Goal: Task Accomplishment & Management: Use online tool/utility

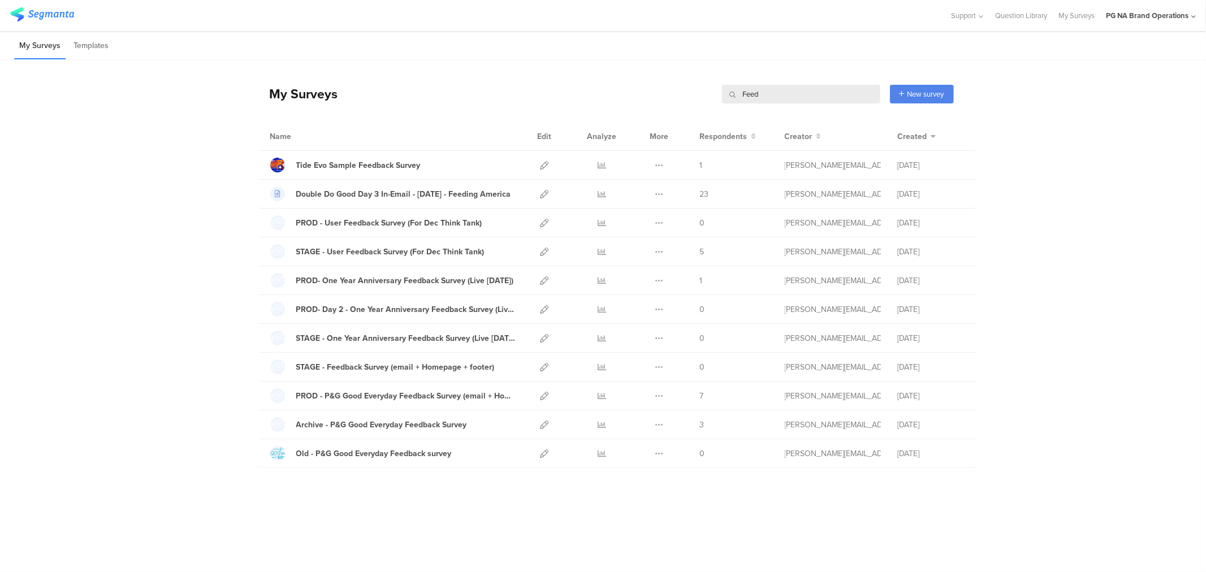
click at [767, 93] on input "Feed" at bounding box center [801, 94] width 158 height 19
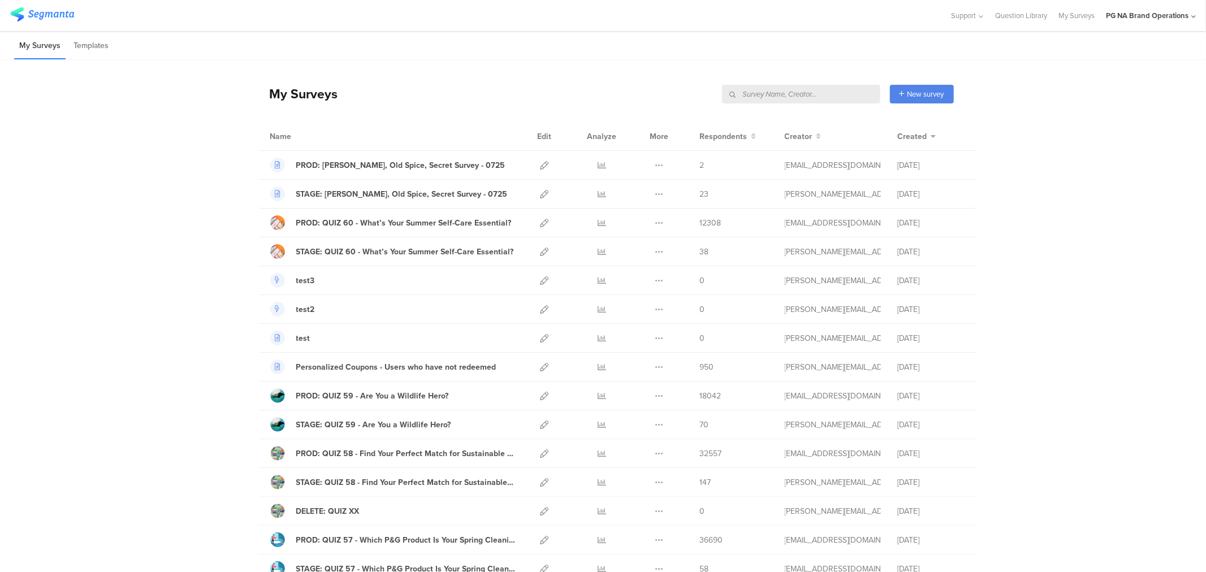
click at [829, 93] on input "text" at bounding box center [801, 94] width 158 height 19
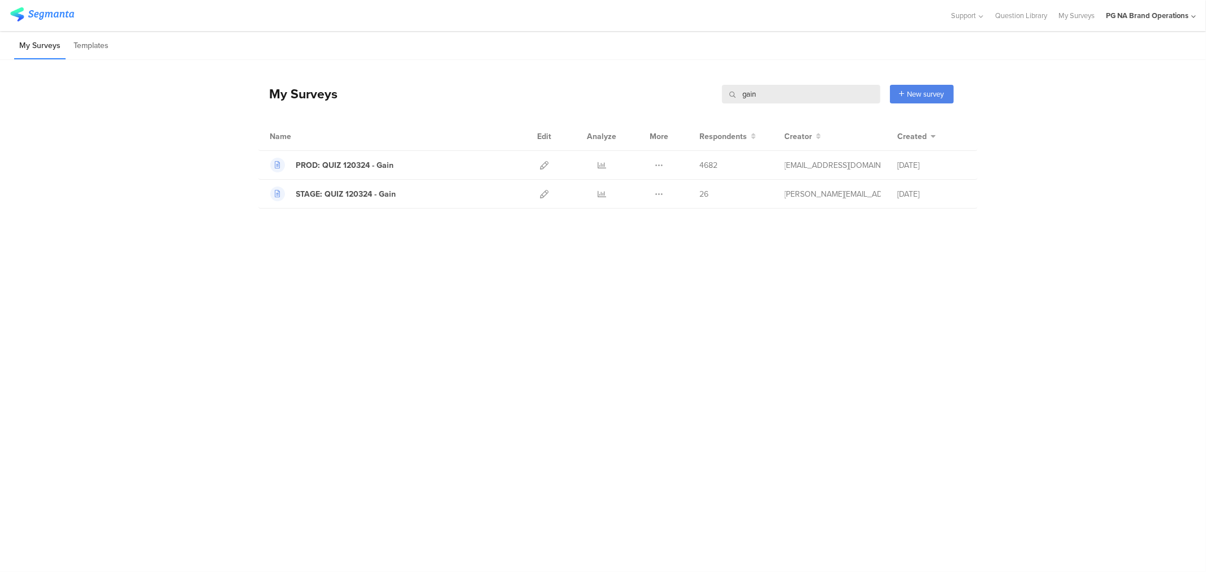
click at [799, 94] on input "gain" at bounding box center [801, 94] width 158 height 19
click at [541, 166] on icon at bounding box center [545, 165] width 8 height 8
click at [751, 102] on input "gain" at bounding box center [801, 94] width 158 height 19
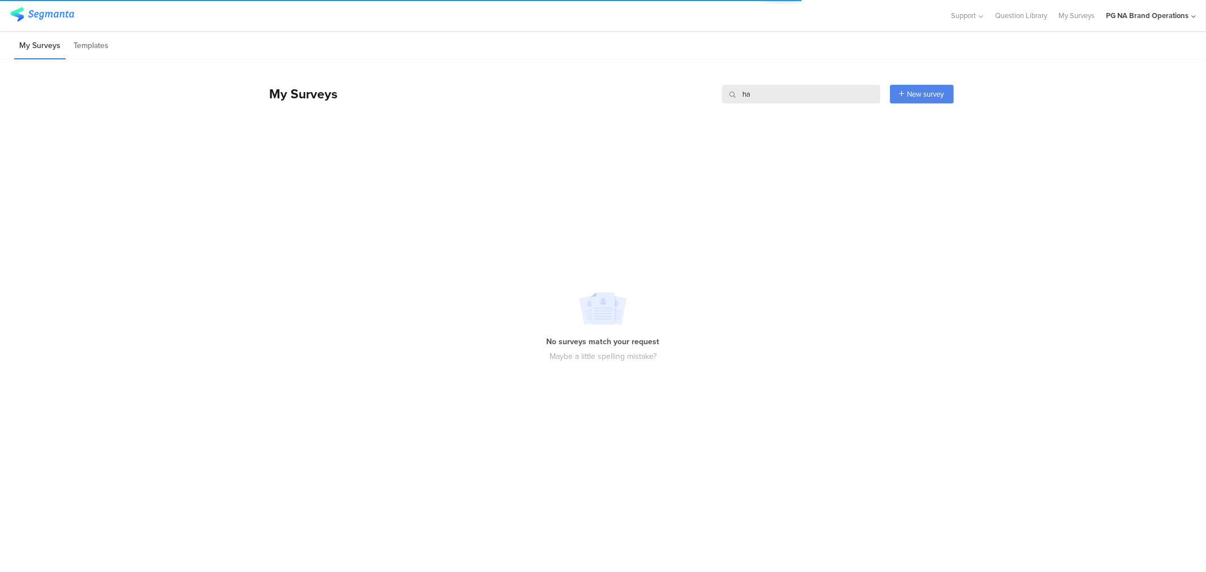
type input "h"
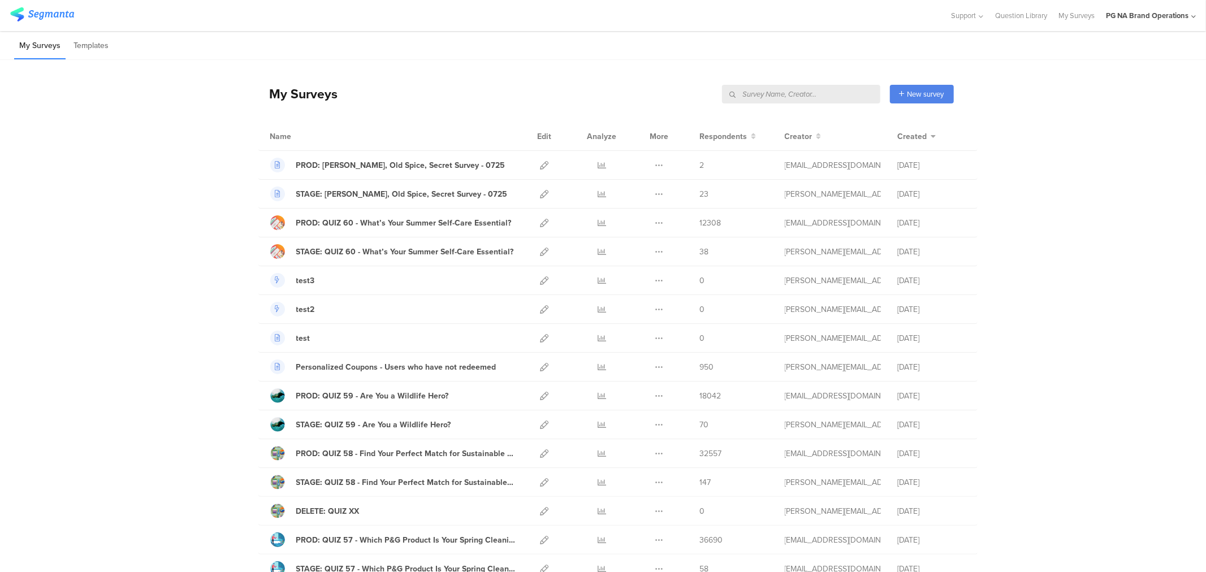
click at [753, 98] on input "text" at bounding box center [801, 94] width 158 height 19
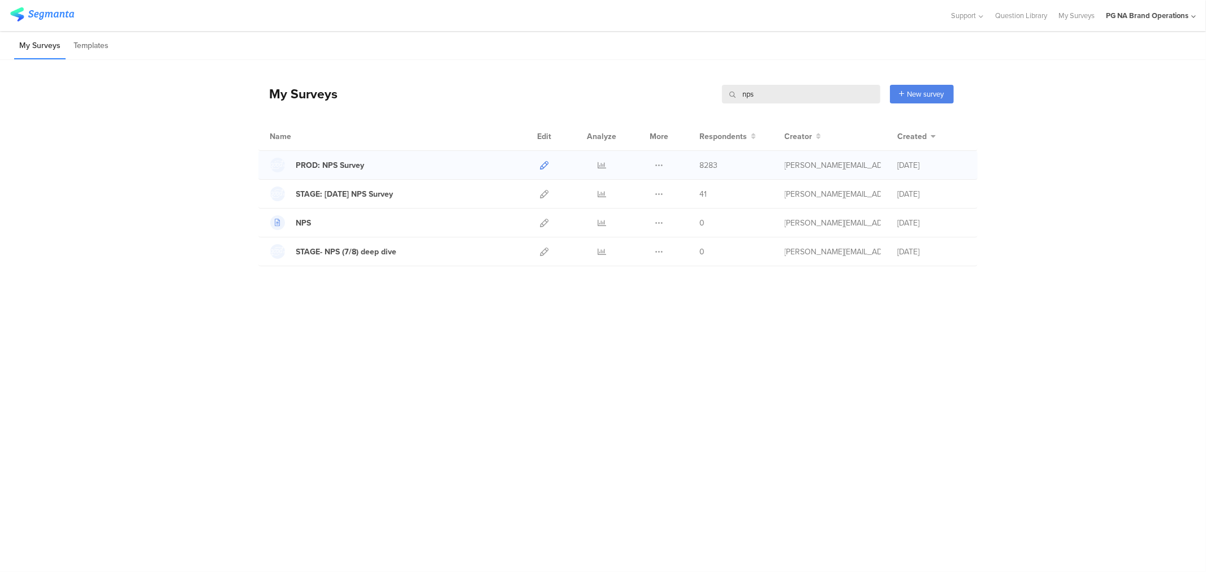
type input "nps"
click at [546, 167] on icon at bounding box center [545, 165] width 8 height 8
click at [543, 196] on icon at bounding box center [545, 194] width 8 height 8
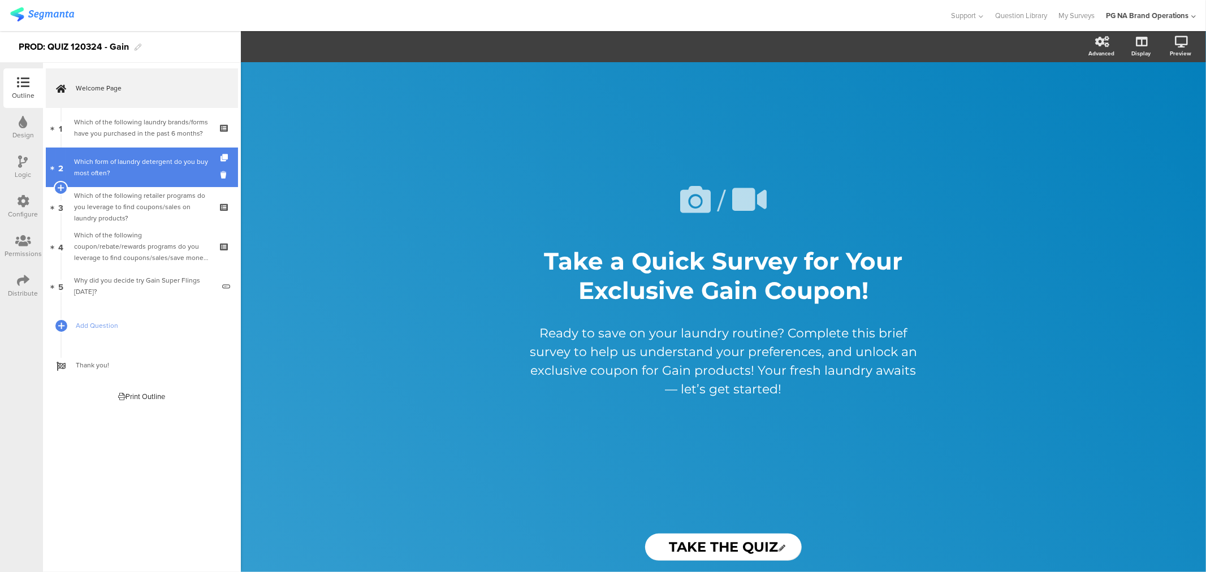
click at [175, 167] on div "Which form of laundry detergent do you buy most often?" at bounding box center [141, 167] width 135 height 23
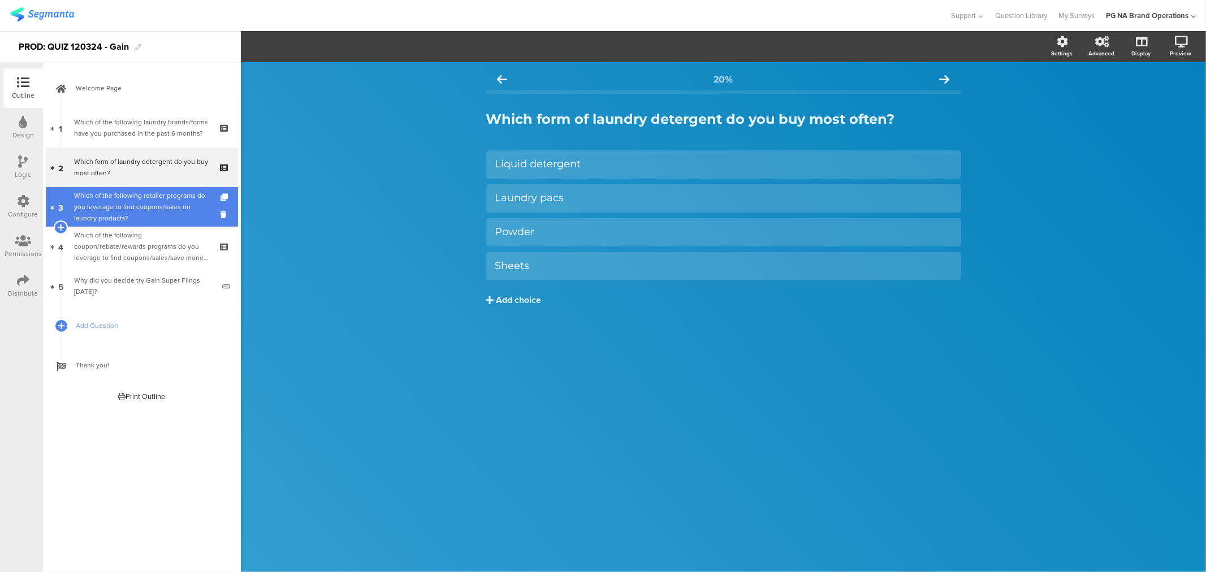
click at [156, 218] on div "Which of the following retailer programs do you leverage to find coupons/sales …" at bounding box center [141, 207] width 135 height 34
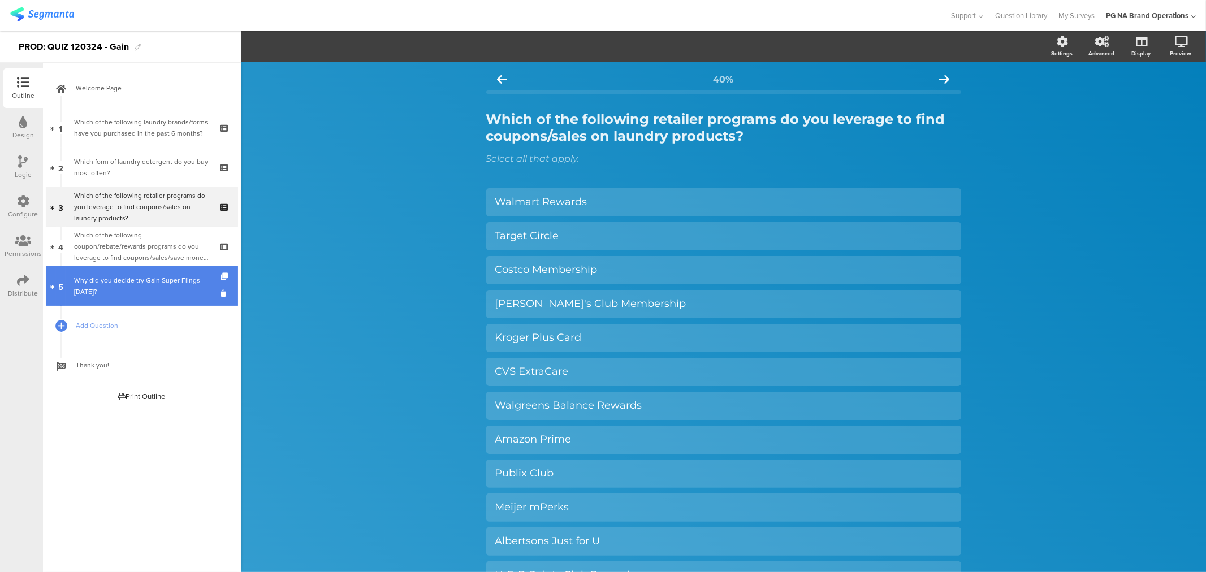
click at [146, 270] on link "5 Why did you decide try Gain Super Flings today?" at bounding box center [142, 286] width 192 height 40
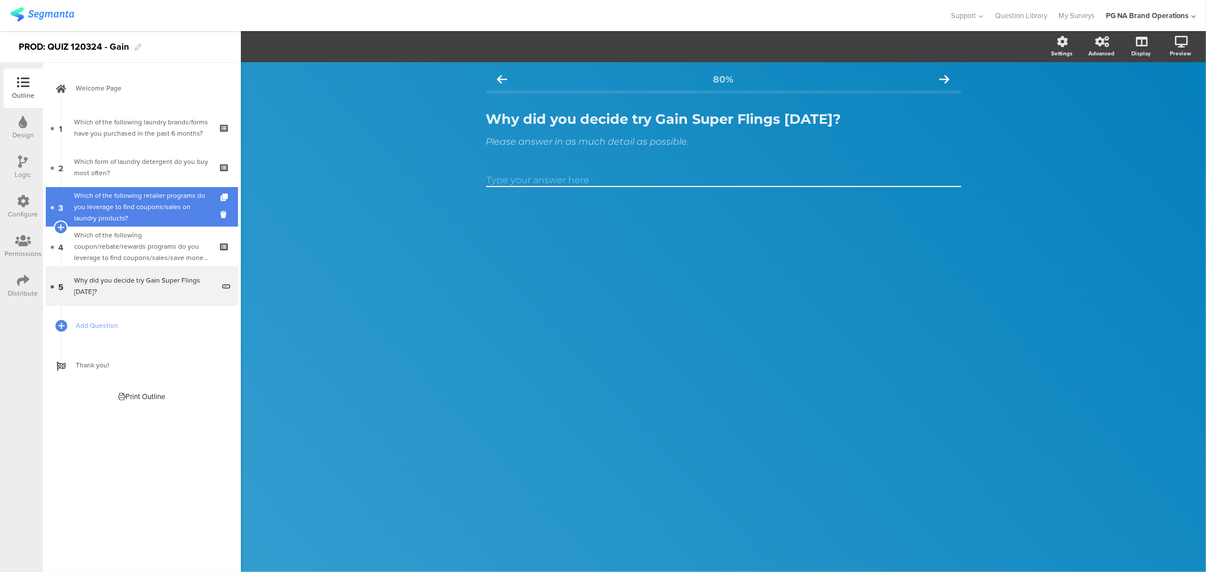
click at [153, 222] on div "Which of the following retailer programs do you leverage to find coupons/sales …" at bounding box center [141, 207] width 135 height 34
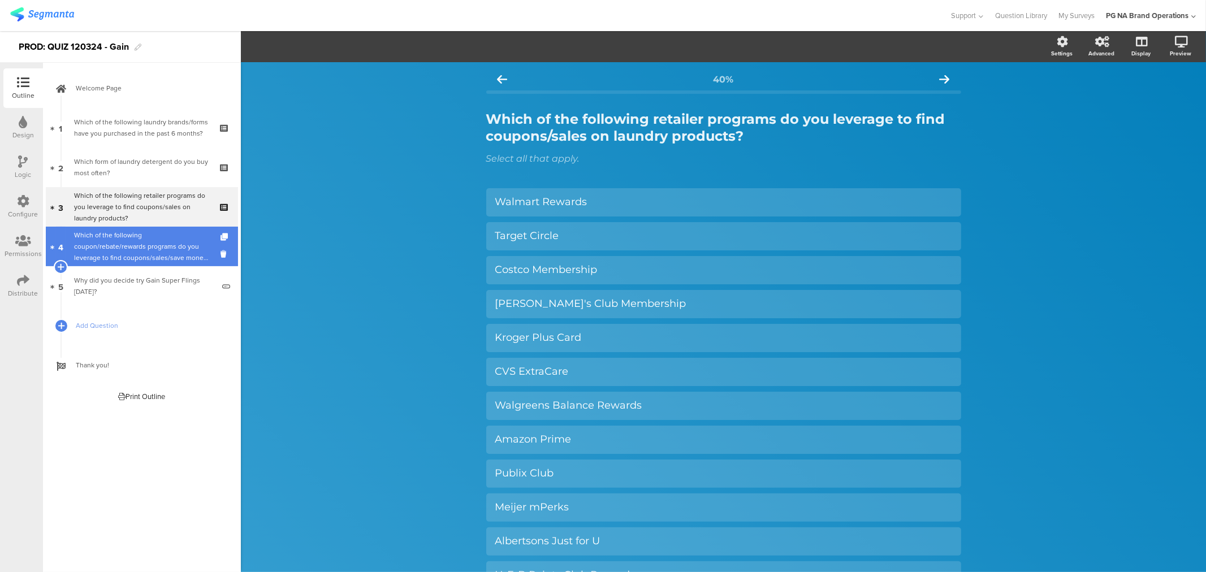
click at [148, 235] on div "Which of the following coupon/rebate/rewards programs do you leverage to find c…" at bounding box center [141, 247] width 135 height 34
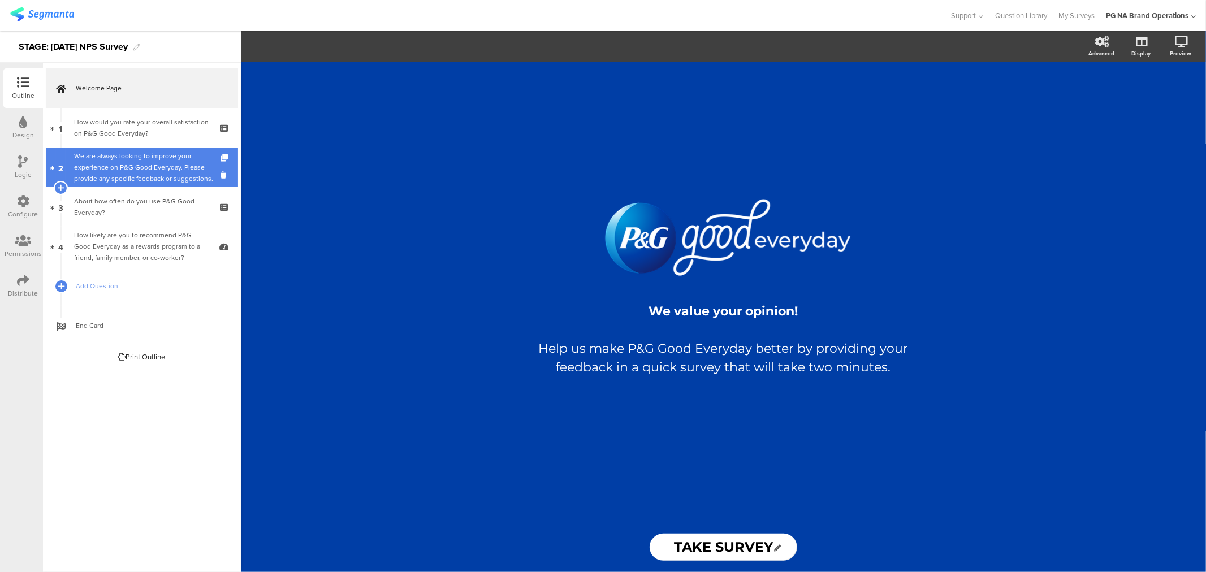
click at [136, 158] on div "We are always looking to improve your experience on P&G Good Everyday. Please p…" at bounding box center [144, 167] width 140 height 34
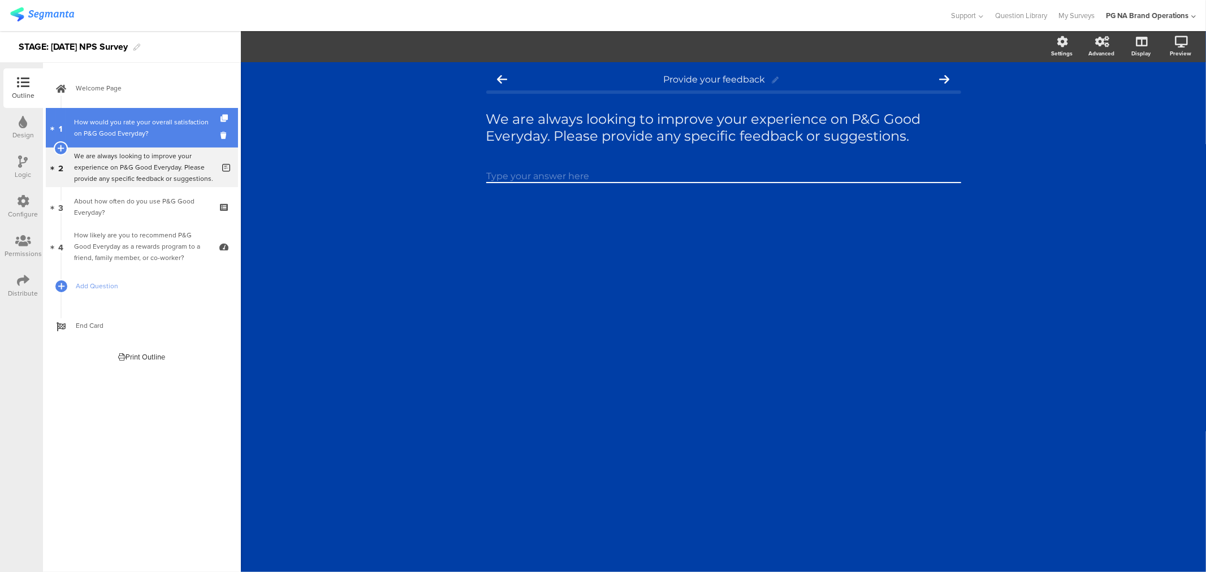
click at [137, 131] on div "How would you rate your overall satisfaction on P&G Good Everyday?" at bounding box center [141, 128] width 135 height 23
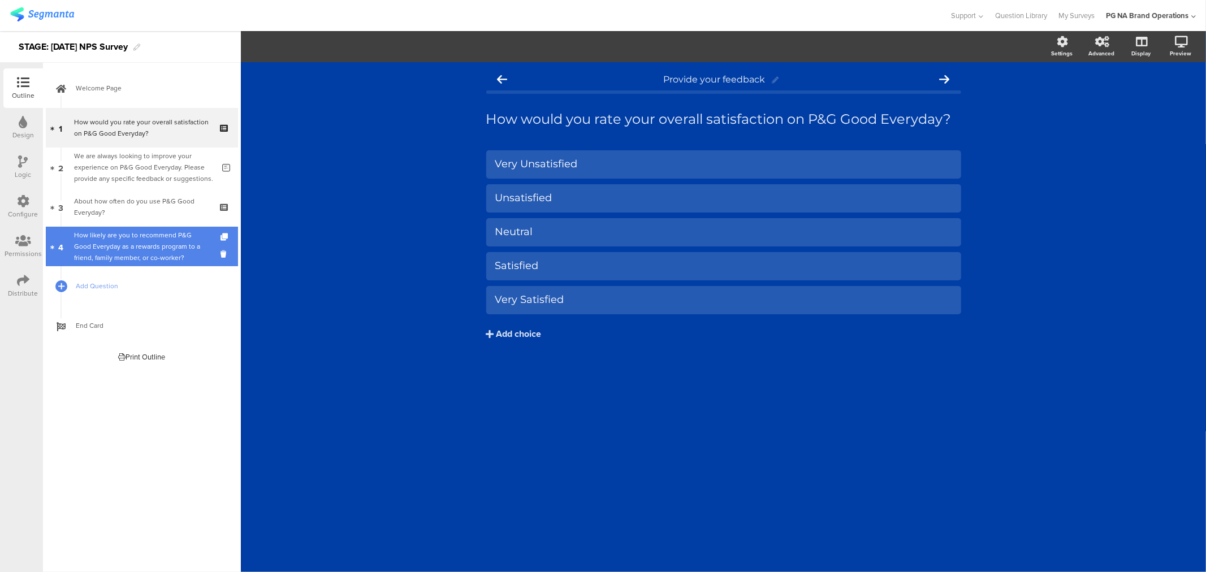
click at [119, 239] on div "How likely are you to recommend P&G Good Everyday as a rewards program to a fri…" at bounding box center [141, 247] width 135 height 34
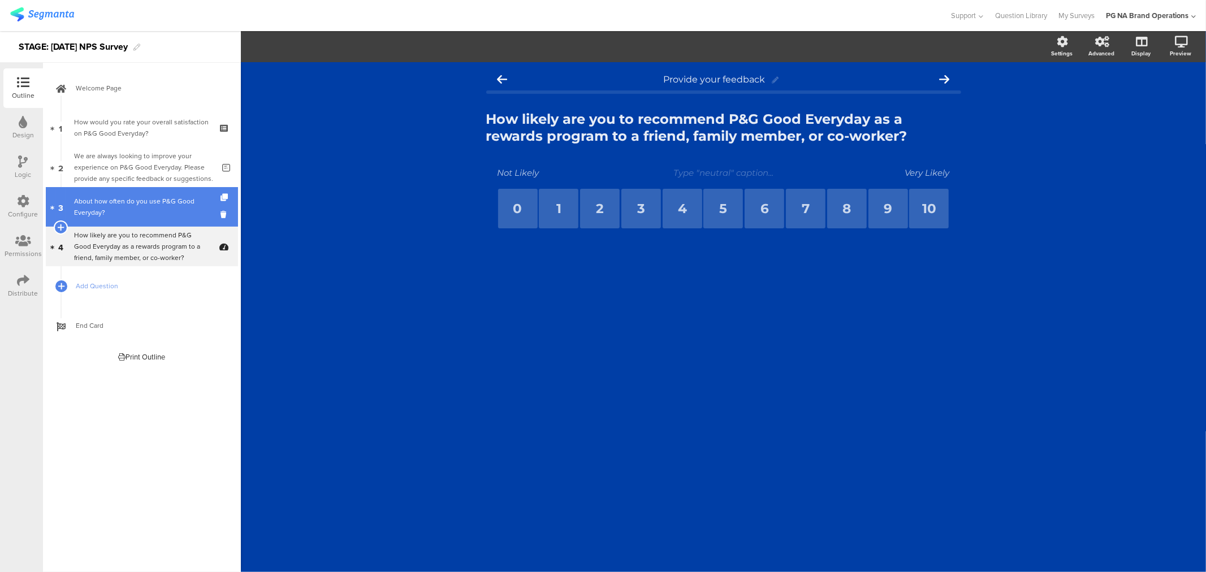
click at [136, 209] on div "About how often do you use P&G Good Everyday?" at bounding box center [141, 207] width 135 height 23
